Goal: Task Accomplishment & Management: Manage account settings

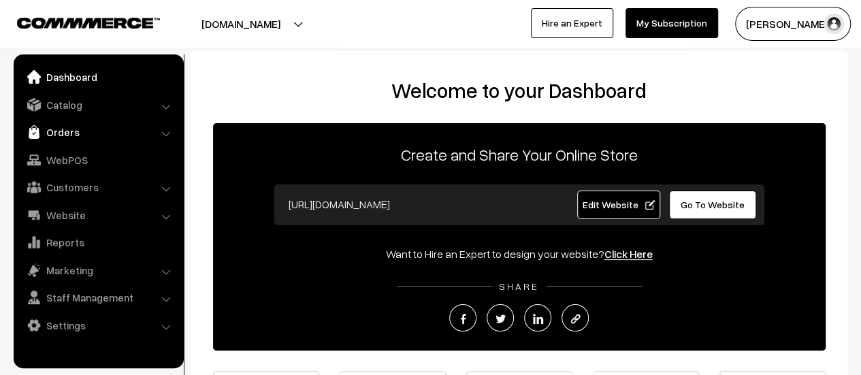
click at [79, 122] on link "Orders" at bounding box center [98, 132] width 162 height 25
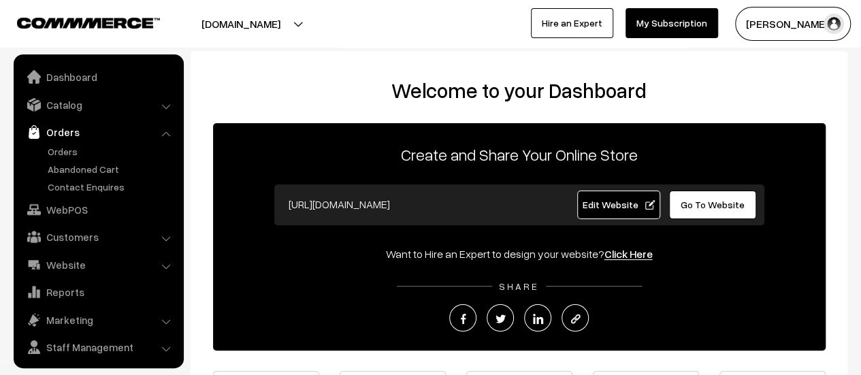
click at [60, 127] on link "Orders" at bounding box center [98, 132] width 162 height 25
click at [62, 146] on link "Orders" at bounding box center [111, 151] width 135 height 14
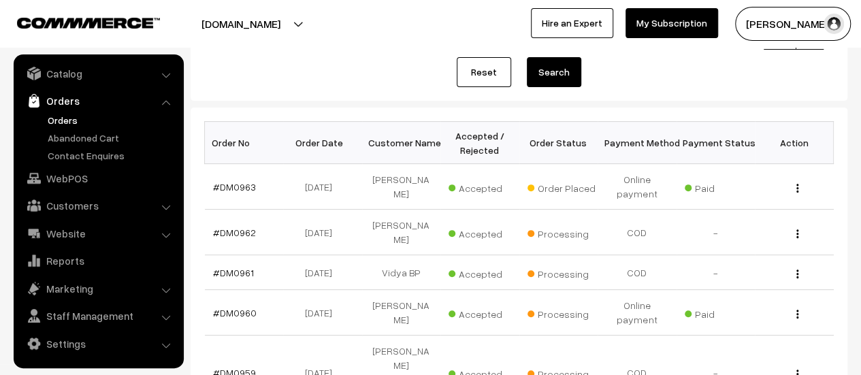
scroll to position [158, 0]
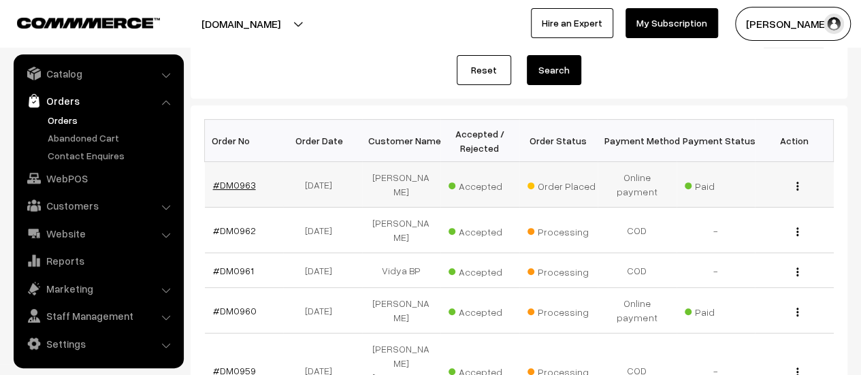
click at [232, 186] on link "#DM0963" at bounding box center [234, 185] width 43 height 12
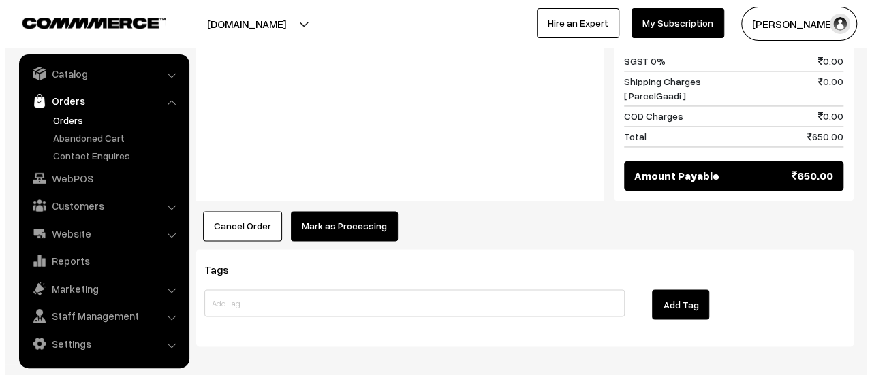
scroll to position [1053, 0]
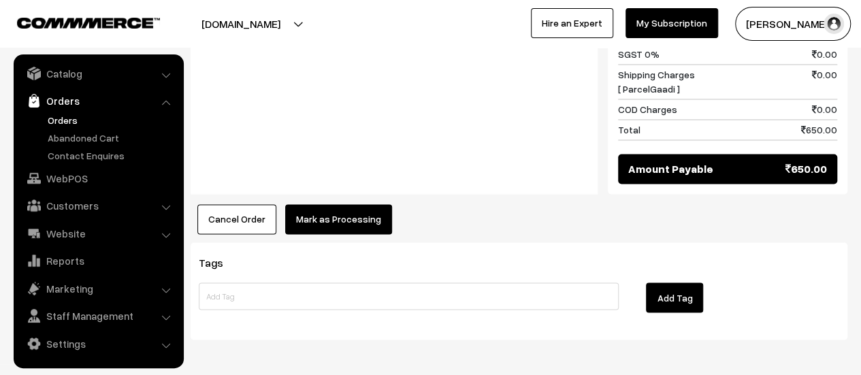
click at [340, 204] on button "Mark as Processing" at bounding box center [338, 219] width 107 height 30
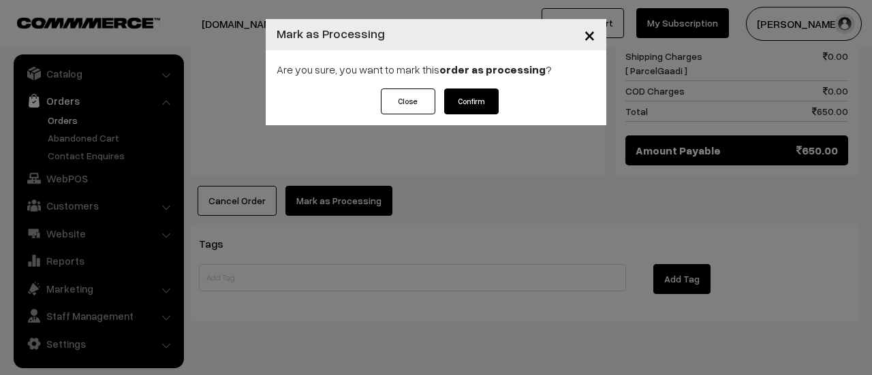
click at [471, 101] on button "Confirm" at bounding box center [471, 102] width 54 height 26
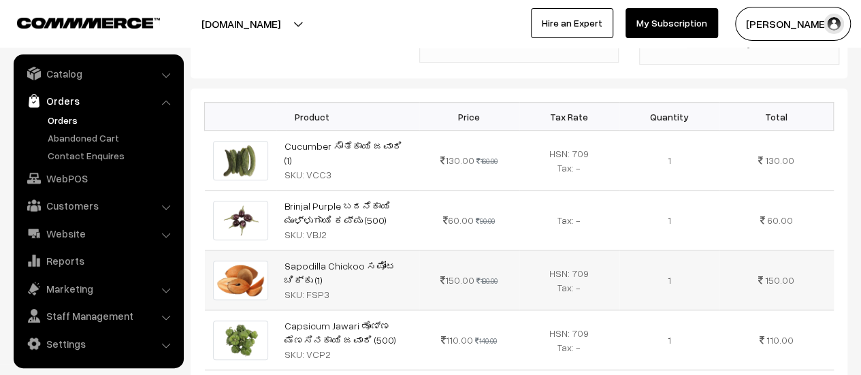
scroll to position [526, 0]
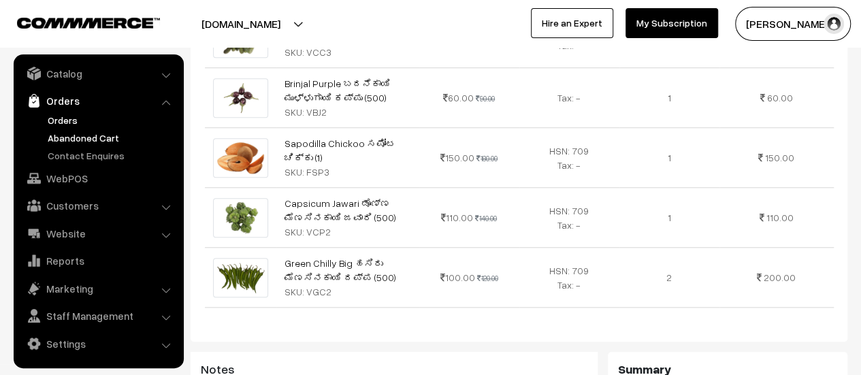
click at [93, 138] on link "Abandoned Cart" at bounding box center [111, 138] width 135 height 14
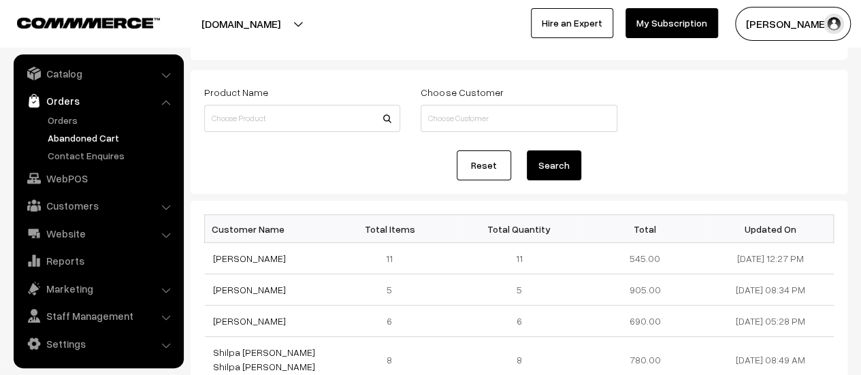
scroll to position [56, 0]
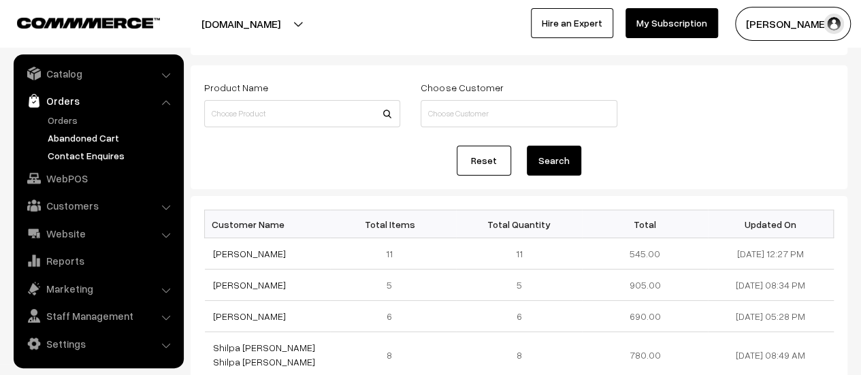
click at [85, 153] on link "Contact Enquires" at bounding box center [111, 155] width 135 height 14
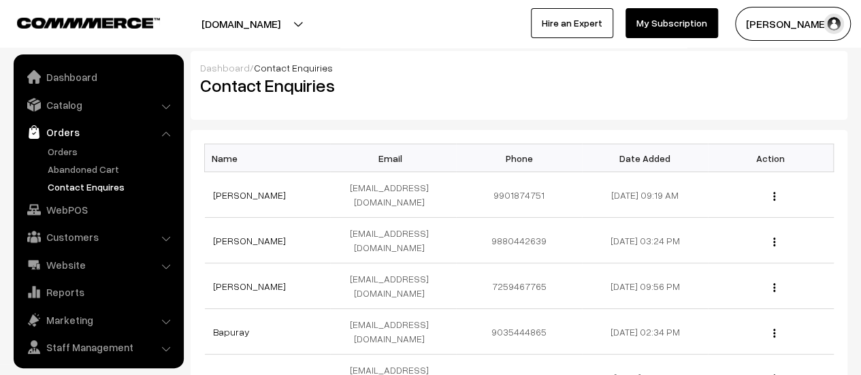
scroll to position [31, 0]
